Goal: Transaction & Acquisition: Book appointment/travel/reservation

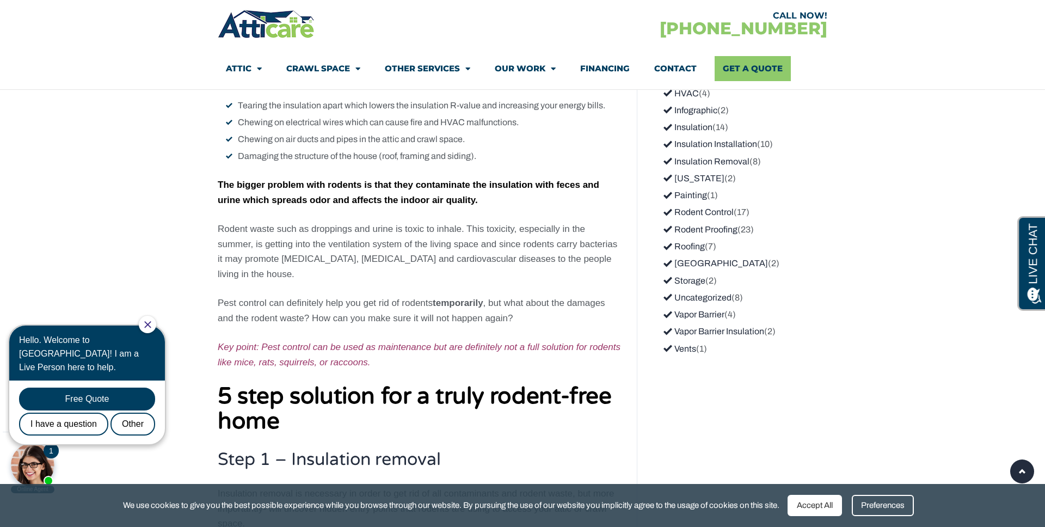
scroll to position [1462, 0]
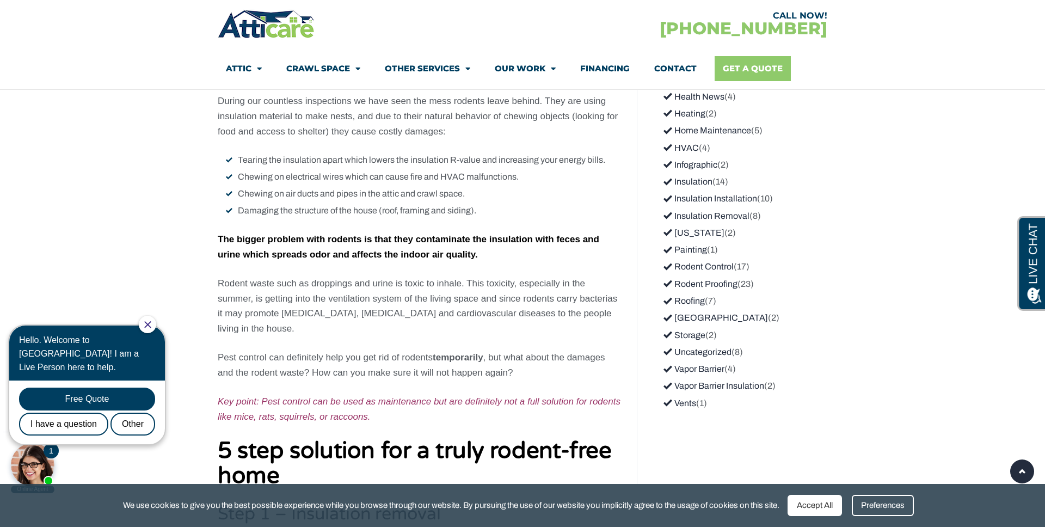
click at [738, 63] on link "Get A Quote" at bounding box center [753, 68] width 76 height 25
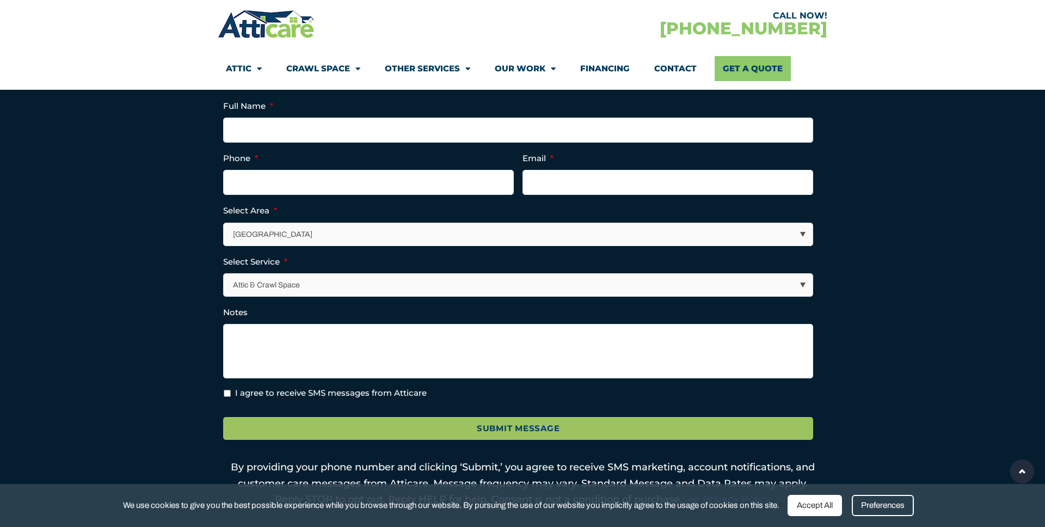
scroll to position [306, 0]
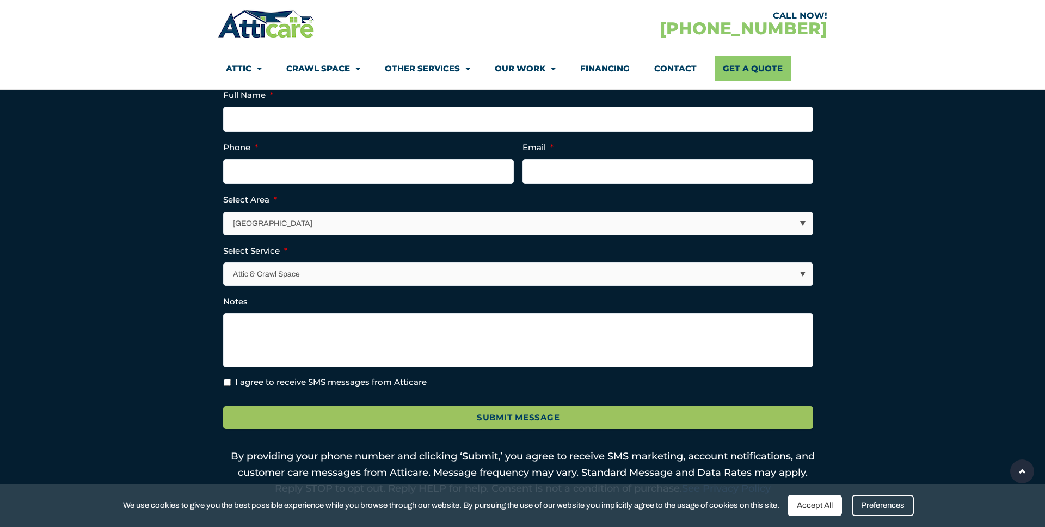
click at [280, 223] on select "Los Angeles Area San Francisco Bay Area New Jersey / New York Area Other Areas" at bounding box center [518, 223] width 589 height 22
select select "Other Areas"
click at [224, 212] on select "Los Angeles Area San Francisco Bay Area New Jersey / New York Area Other Areas" at bounding box center [518, 223] width 589 height 22
